Goal: Task Accomplishment & Management: Use online tool/utility

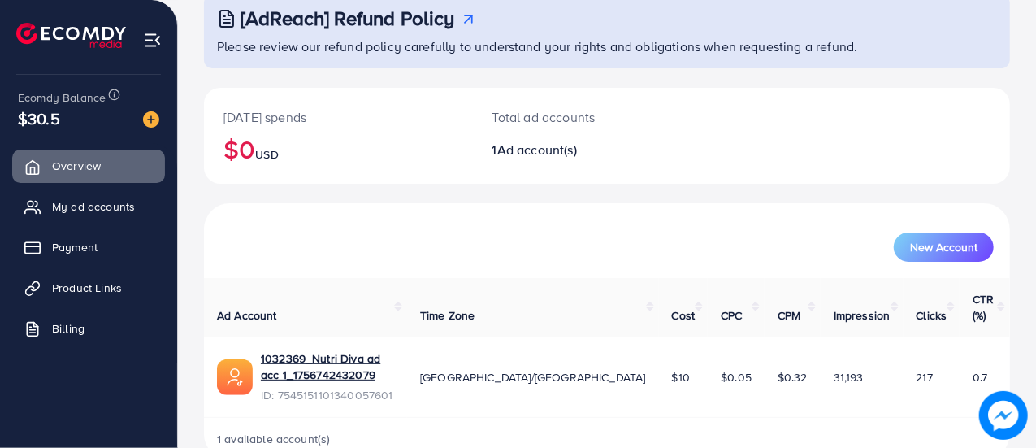
scroll to position [111, 0]
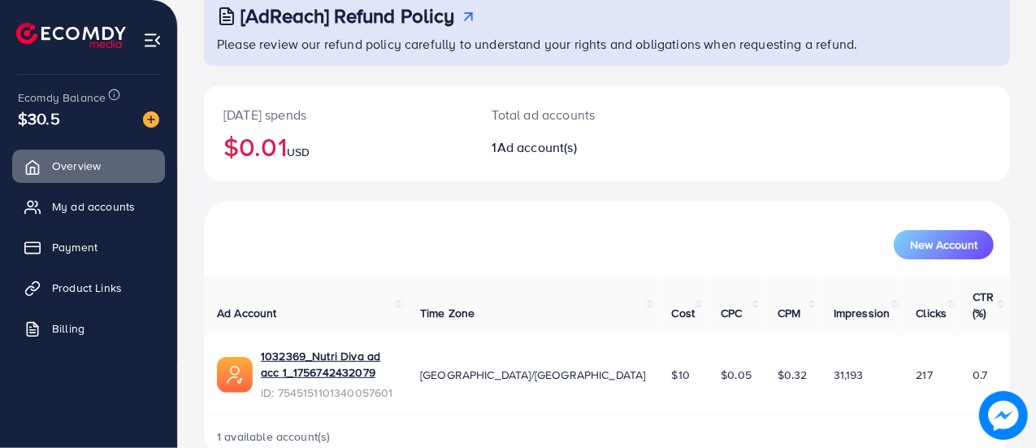
scroll to position [111, 0]
